Goal: Transaction & Acquisition: Purchase product/service

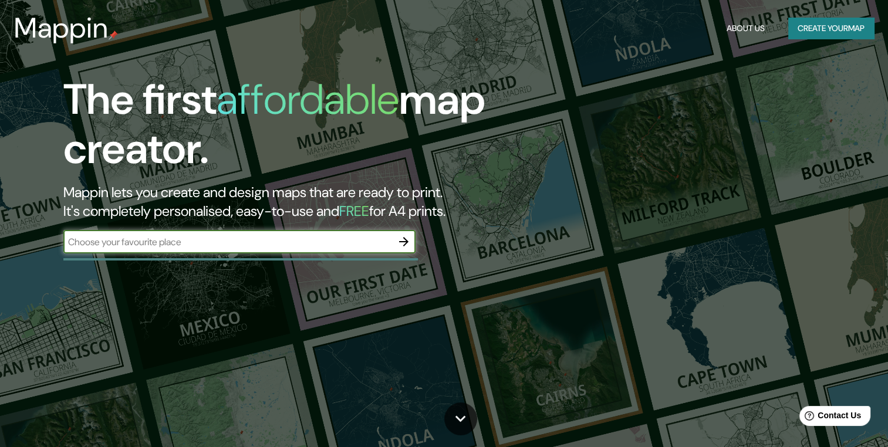
click at [410, 247] on icon "button" at bounding box center [404, 242] width 14 height 14
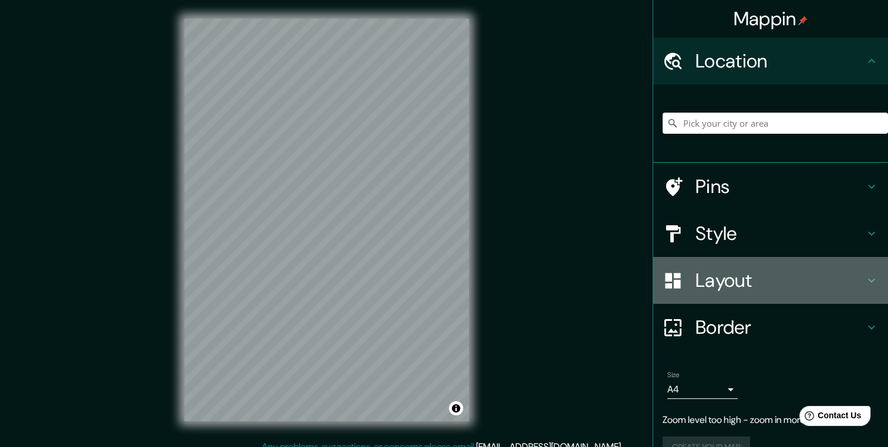
click at [847, 281] on h4 "Layout" at bounding box center [780, 280] width 169 height 23
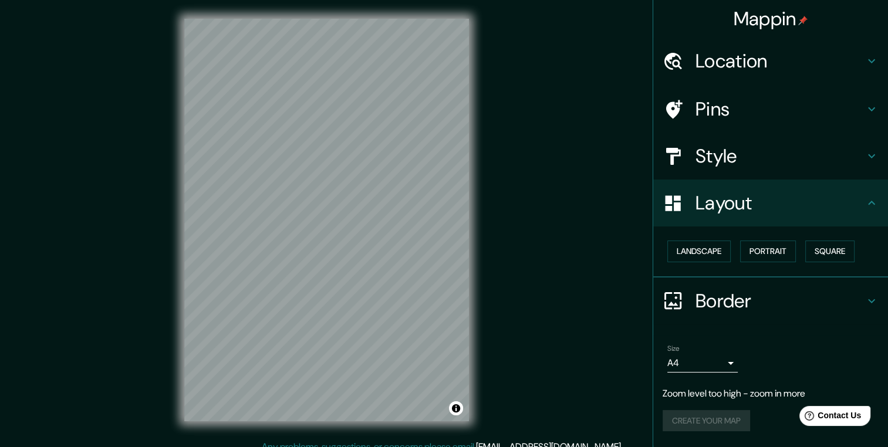
click at [729, 145] on h4 "Style" at bounding box center [780, 155] width 169 height 23
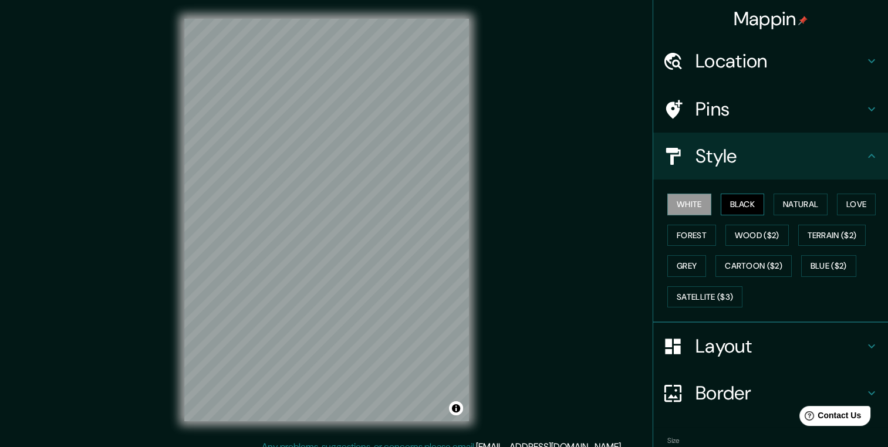
click at [731, 204] on button "Black" at bounding box center [743, 205] width 44 height 22
drag, startPoint x: 681, startPoint y: 203, endPoint x: 697, endPoint y: 202, distance: 15.9
click at [681, 202] on button "White" at bounding box center [689, 205] width 44 height 22
click at [793, 203] on button "Natural" at bounding box center [801, 205] width 54 height 22
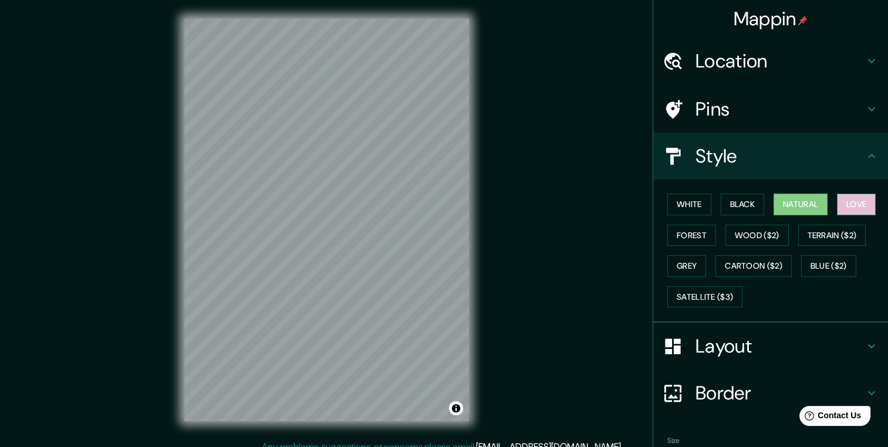
click at [842, 205] on button "Love" at bounding box center [856, 205] width 39 height 22
click at [686, 204] on button "White" at bounding box center [689, 205] width 44 height 22
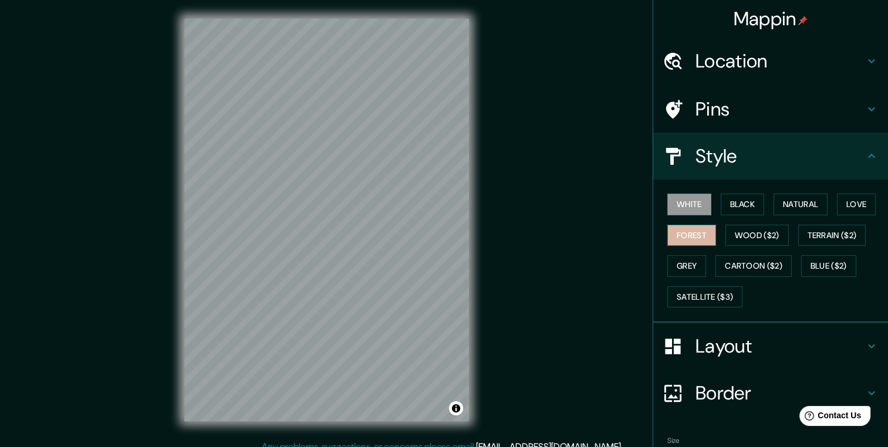
click at [673, 235] on button "Forest" at bounding box center [691, 236] width 49 height 22
click at [740, 237] on button "Wood ($2)" at bounding box center [757, 236] width 63 height 22
click at [681, 238] on button "Forest" at bounding box center [691, 236] width 49 height 22
click at [677, 214] on button "White" at bounding box center [689, 205] width 44 height 22
click at [741, 203] on button "Black" at bounding box center [743, 205] width 44 height 22
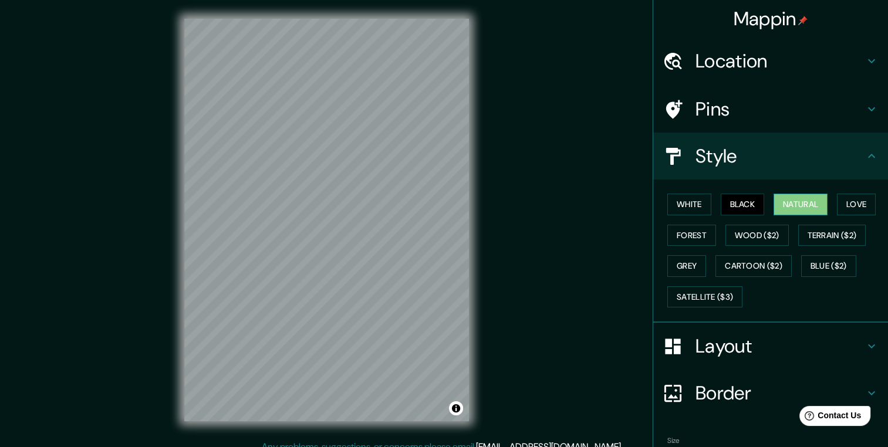
click at [806, 204] on button "Natural" at bounding box center [801, 205] width 54 height 22
click at [679, 259] on button "Grey" at bounding box center [686, 266] width 39 height 22
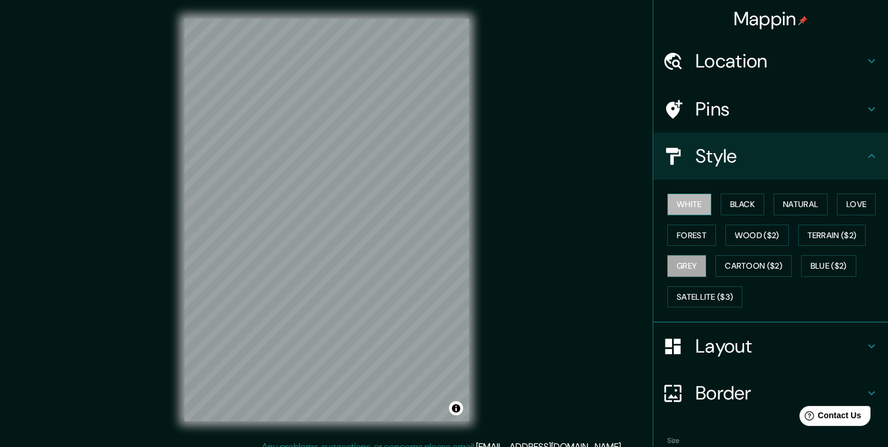
click at [689, 208] on button "White" at bounding box center [689, 205] width 44 height 22
click at [700, 111] on h4 "Pins" at bounding box center [780, 108] width 169 height 23
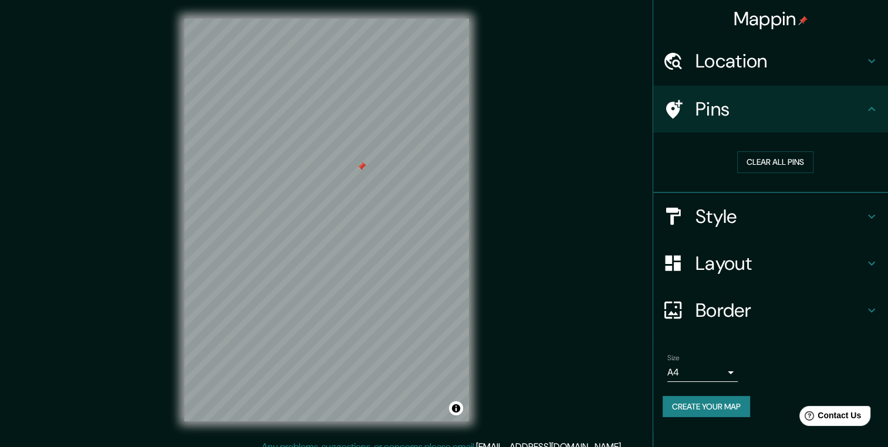
click at [826, 216] on h4 "Style" at bounding box center [780, 216] width 169 height 23
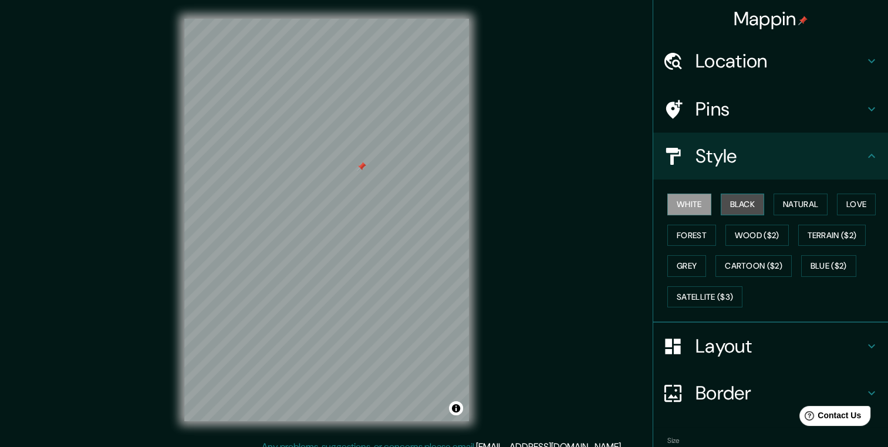
click at [733, 213] on button "Black" at bounding box center [743, 205] width 44 height 22
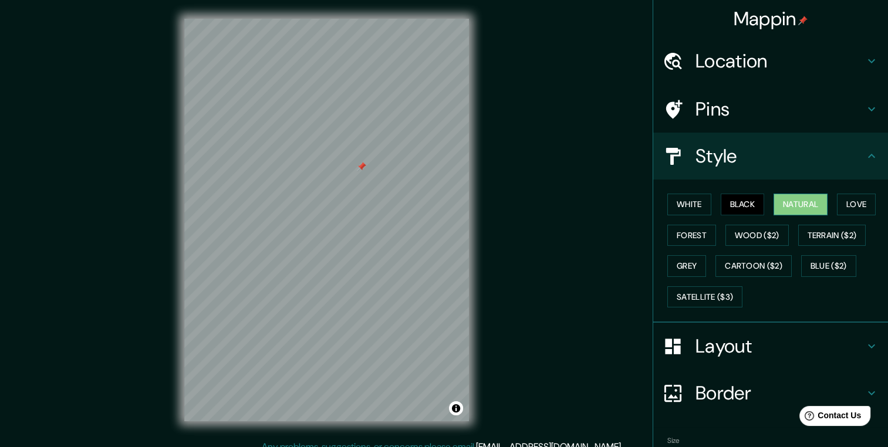
click at [798, 204] on button "Natural" at bounding box center [801, 205] width 54 height 22
click at [686, 235] on button "Forest" at bounding box center [691, 236] width 49 height 22
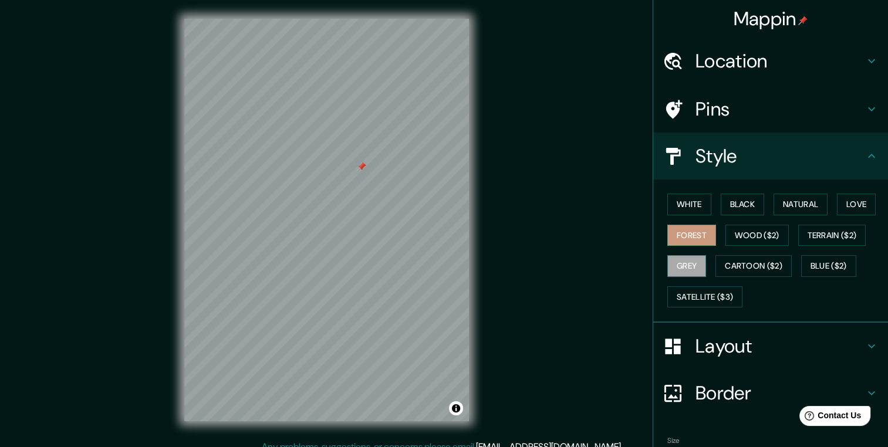
click at [690, 269] on button "Grey" at bounding box center [686, 266] width 39 height 22
click at [829, 259] on button "Blue ($2)" at bounding box center [828, 266] width 55 height 22
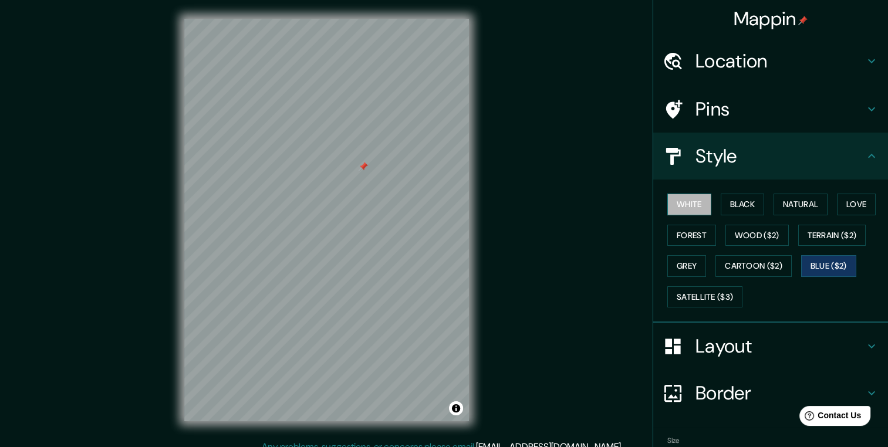
click at [672, 200] on button "White" at bounding box center [689, 205] width 44 height 22
click at [754, 351] on h4 "Layout" at bounding box center [780, 346] width 169 height 23
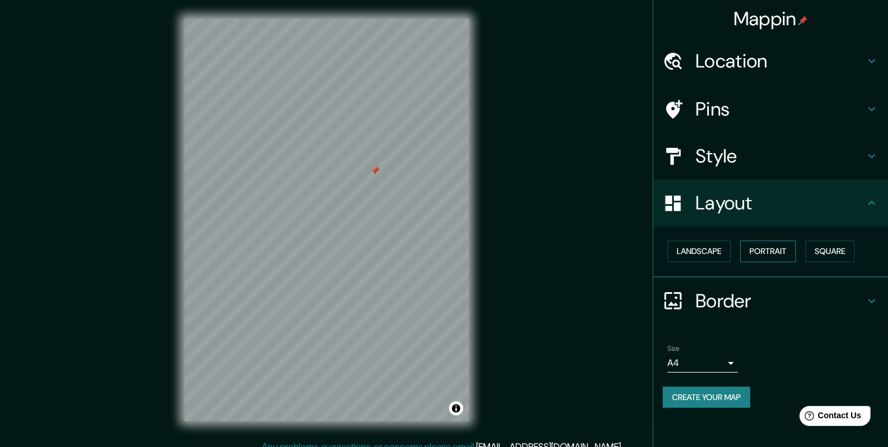
click at [757, 251] on button "Portrait" at bounding box center [768, 252] width 56 height 22
click at [767, 249] on button "Portrait" at bounding box center [768, 252] width 56 height 22
click at [697, 251] on button "Landscape" at bounding box center [698, 252] width 63 height 22
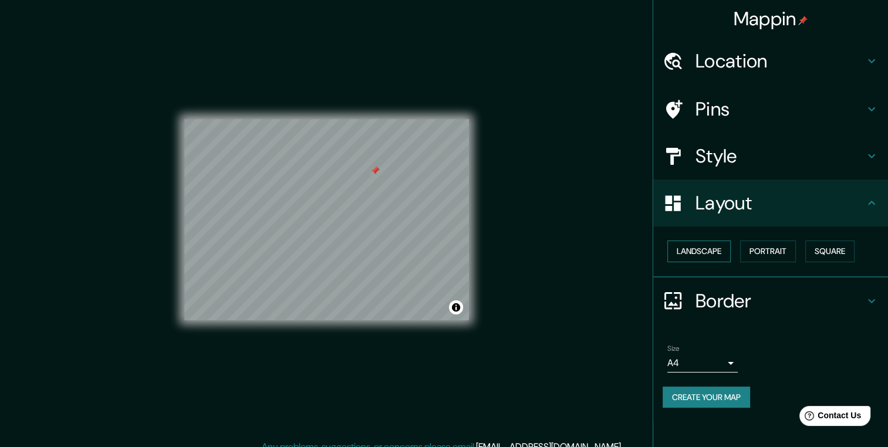
click at [709, 251] on button "Landscape" at bounding box center [698, 252] width 63 height 22
click at [827, 242] on button "Square" at bounding box center [829, 252] width 49 height 22
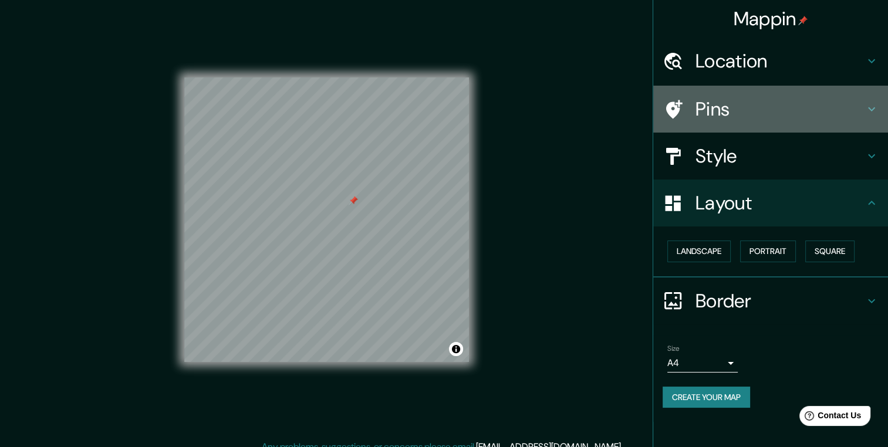
click at [706, 104] on h4 "Pins" at bounding box center [780, 108] width 169 height 23
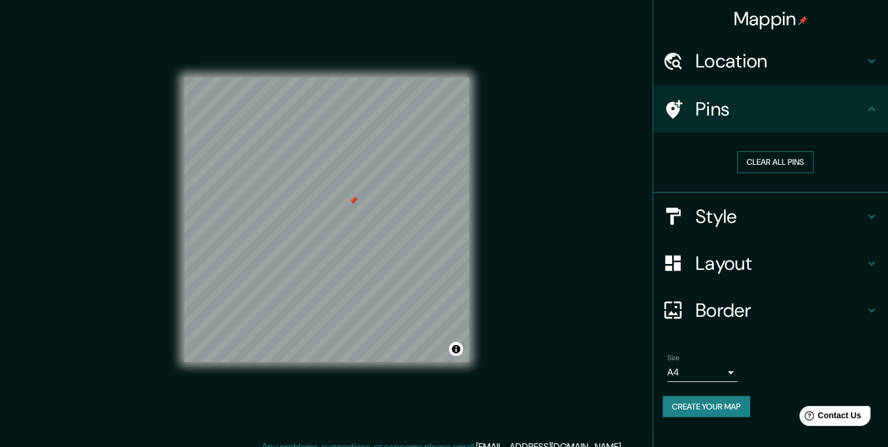
click at [761, 163] on button "Clear all pins" at bounding box center [775, 162] width 76 height 22
click at [760, 160] on button "Clear all pins" at bounding box center [775, 162] width 76 height 22
